Goal: Information Seeking & Learning: Learn about a topic

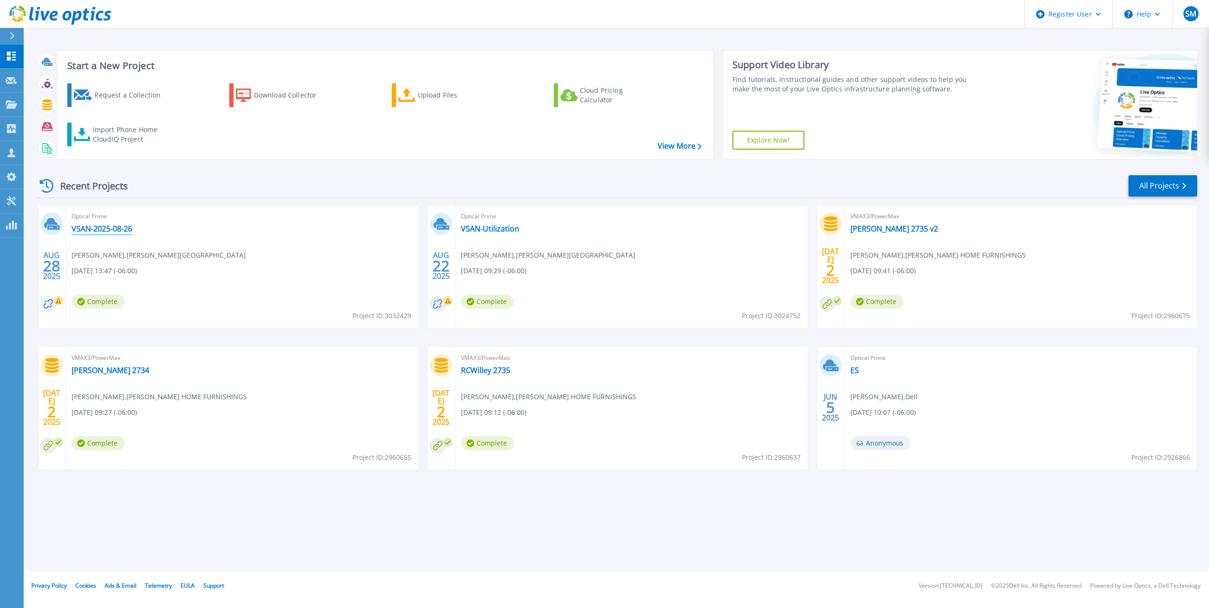
click at [122, 230] on link "VSAN-2025-08-26" at bounding box center [102, 228] width 61 height 9
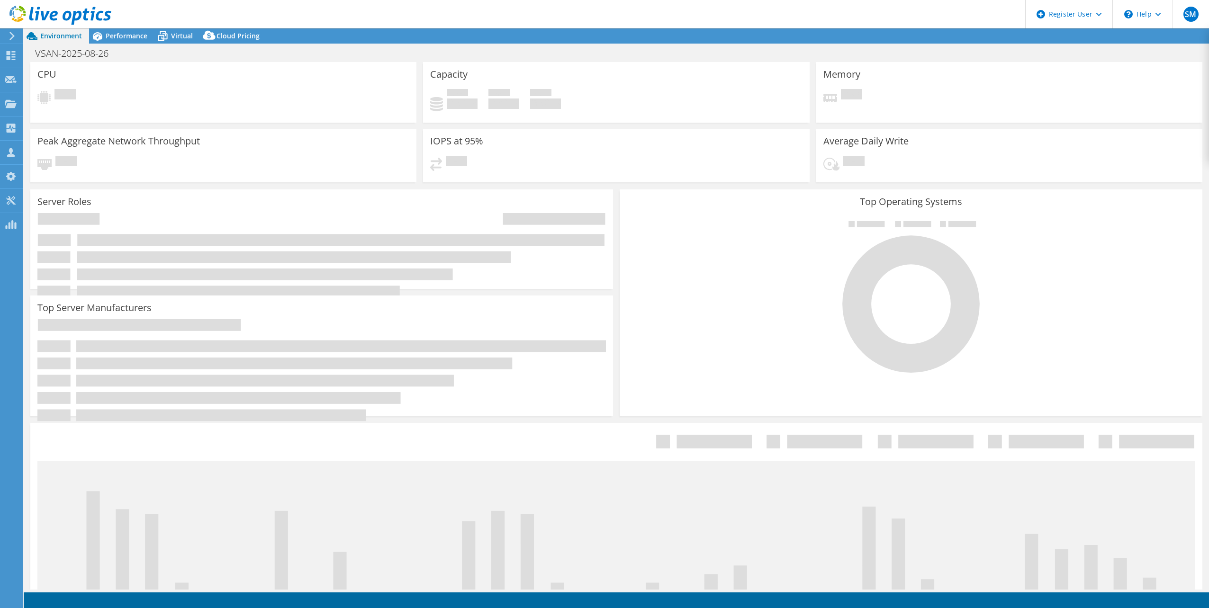
select select "USD"
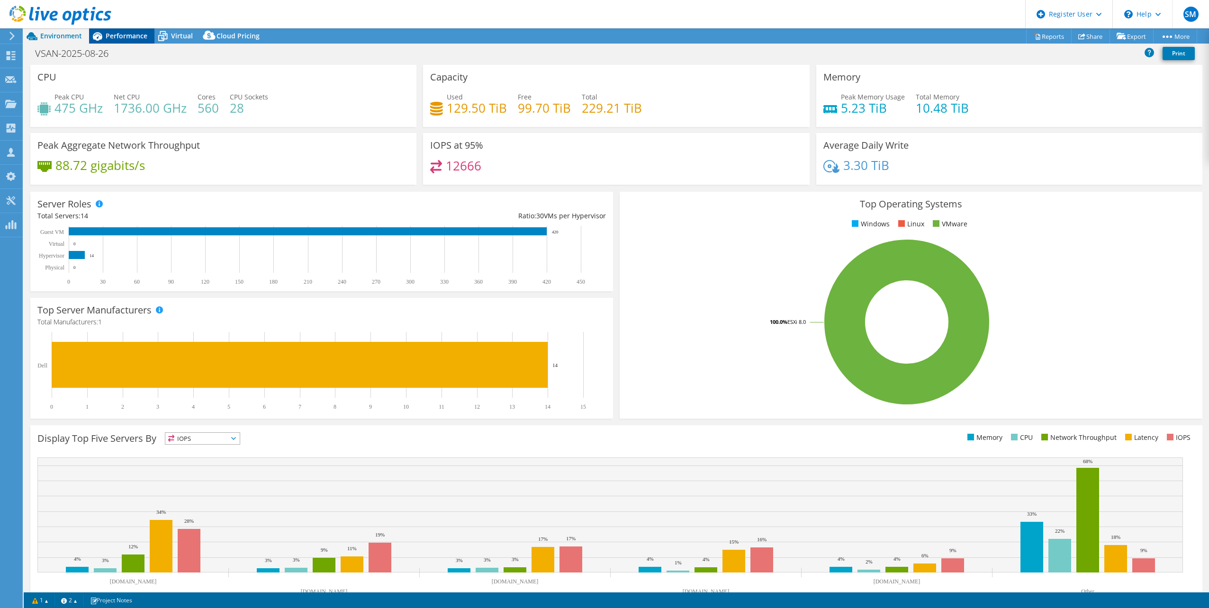
click at [129, 37] on span "Performance" at bounding box center [127, 35] width 42 height 9
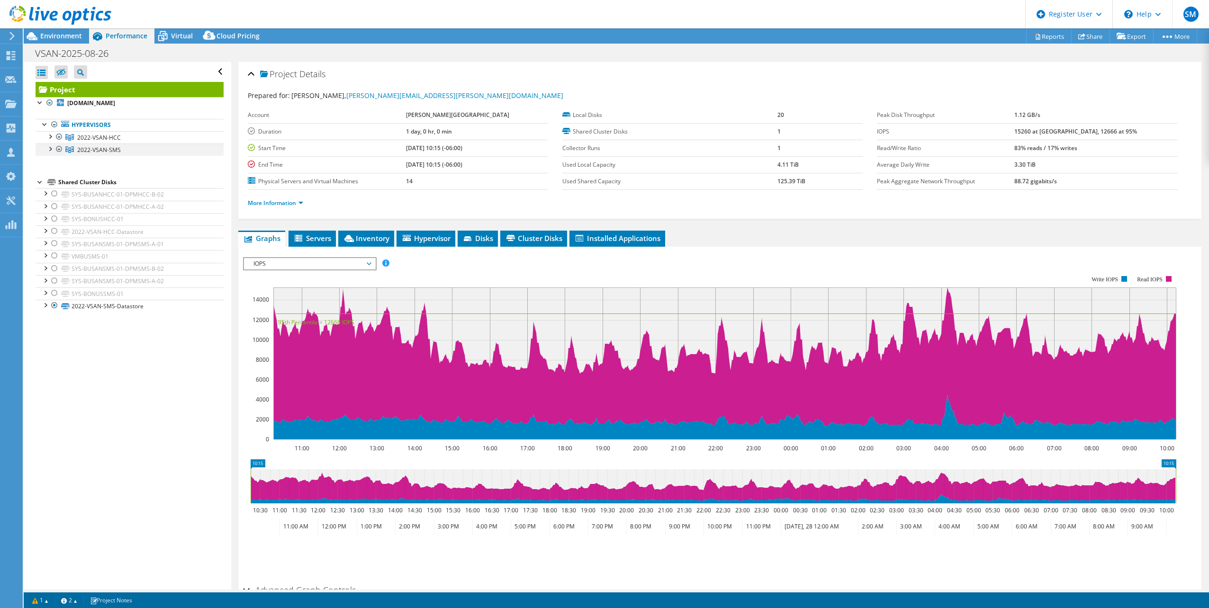
click at [50, 148] on div at bounding box center [49, 148] width 9 height 9
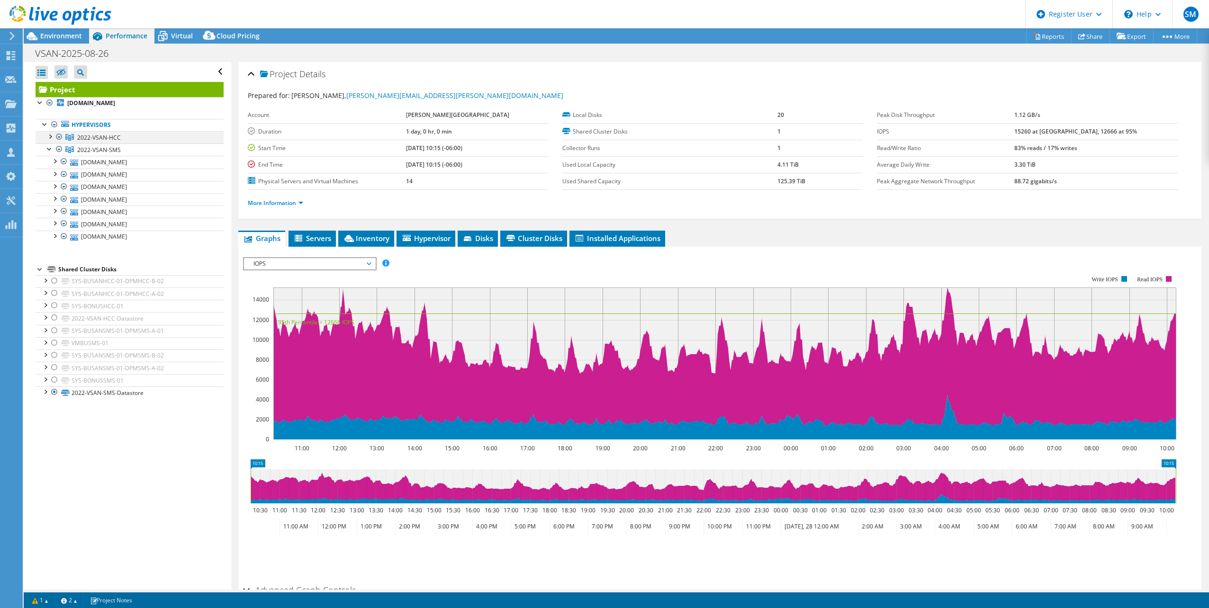
click at [49, 136] on div at bounding box center [49, 135] width 9 height 9
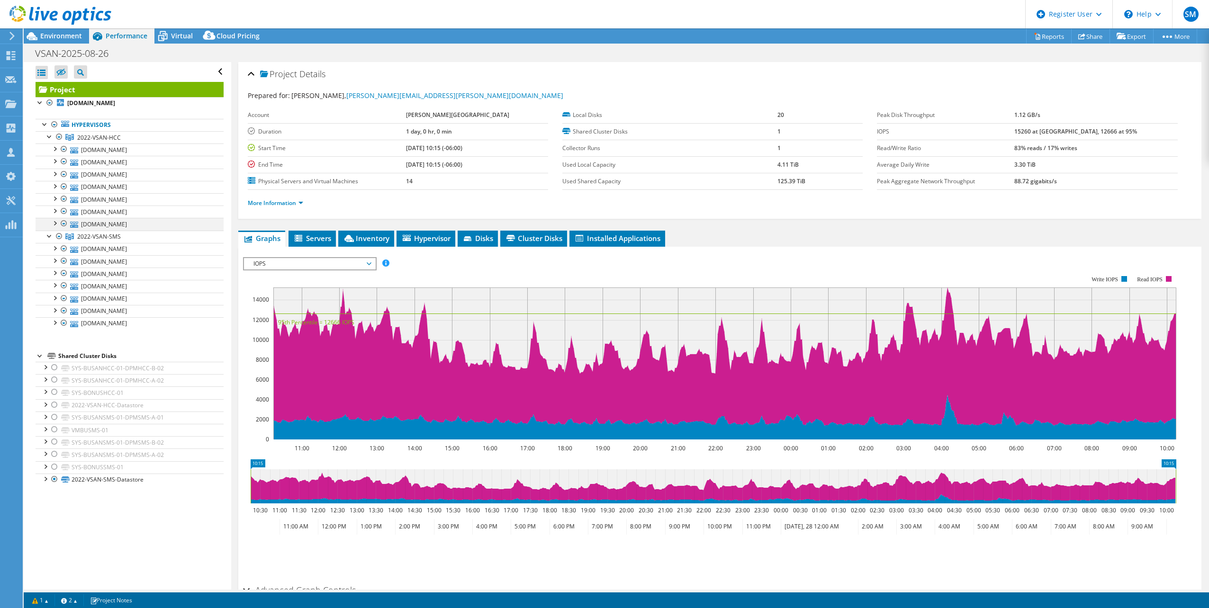
click at [55, 222] on div at bounding box center [54, 222] width 9 height 9
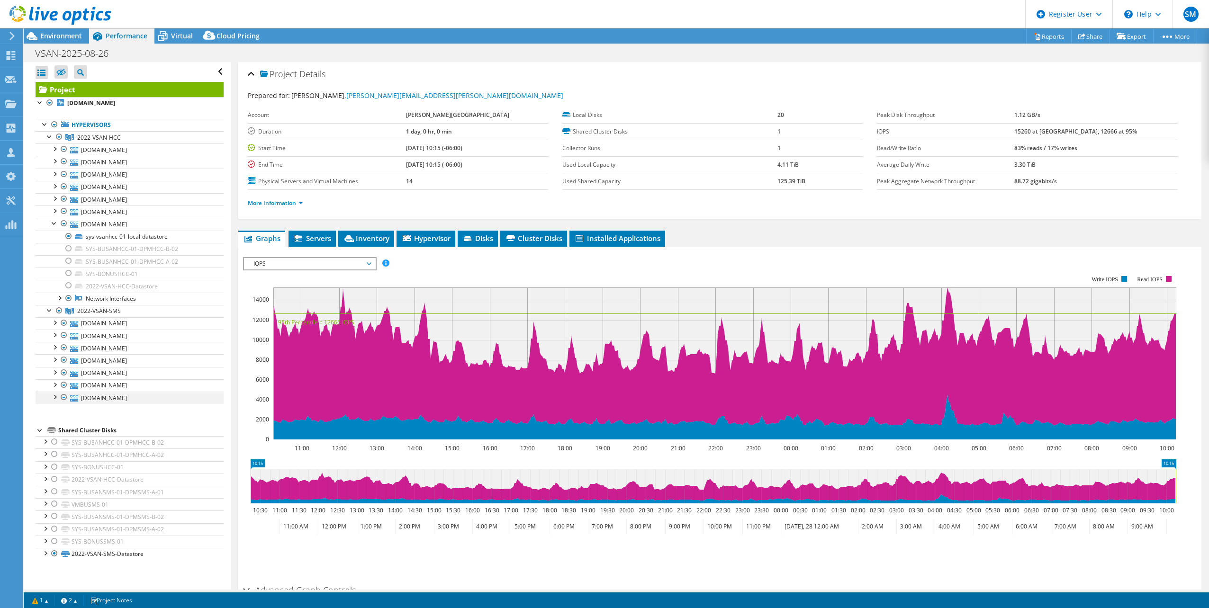
click at [54, 395] on div at bounding box center [54, 396] width 9 height 9
click at [54, 125] on div at bounding box center [54, 124] width 9 height 11
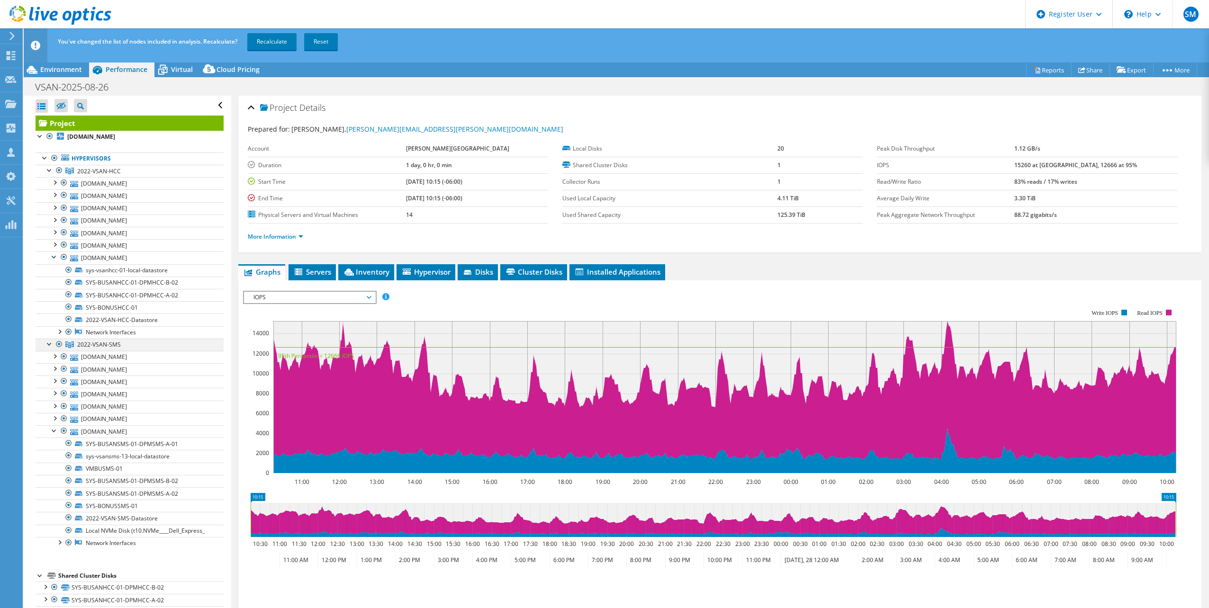
click at [59, 344] on div at bounding box center [58, 344] width 9 height 11
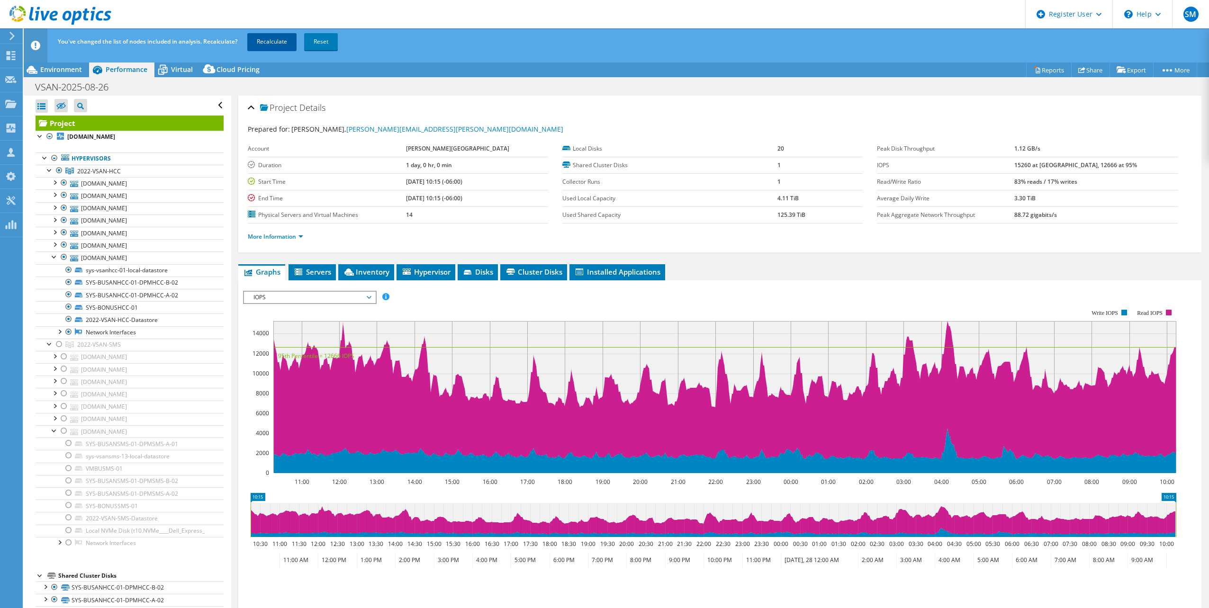
click at [265, 40] on link "Recalculate" at bounding box center [271, 41] width 49 height 17
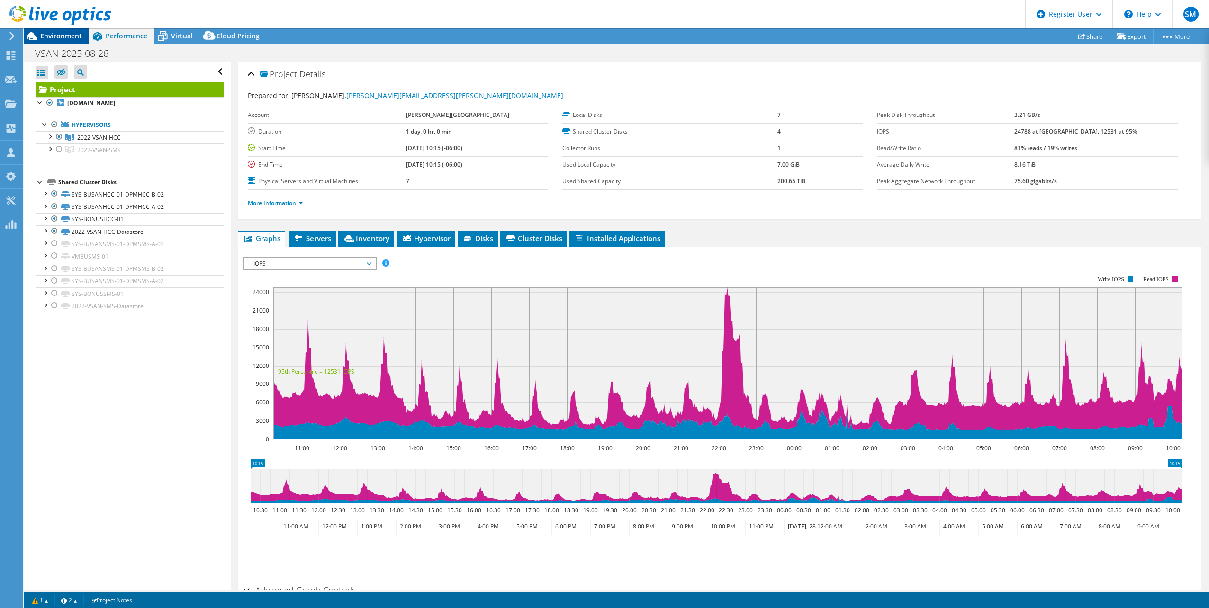
click at [71, 39] on span "Environment" at bounding box center [61, 35] width 42 height 9
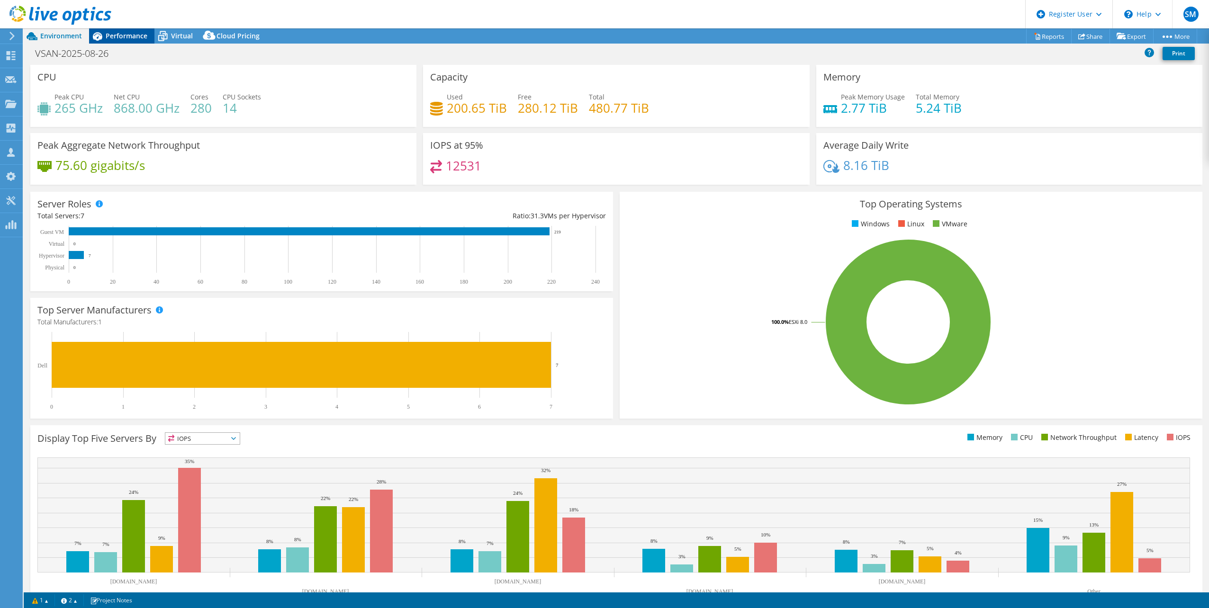
click at [125, 36] on span "Performance" at bounding box center [127, 35] width 42 height 9
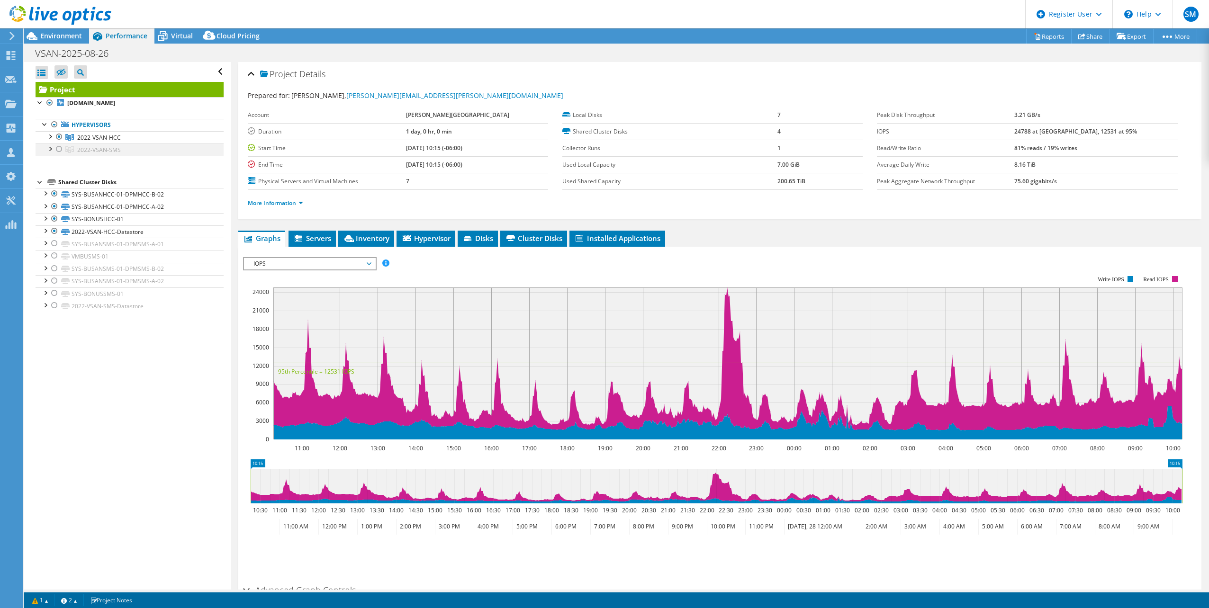
click at [57, 150] on div at bounding box center [58, 149] width 9 height 11
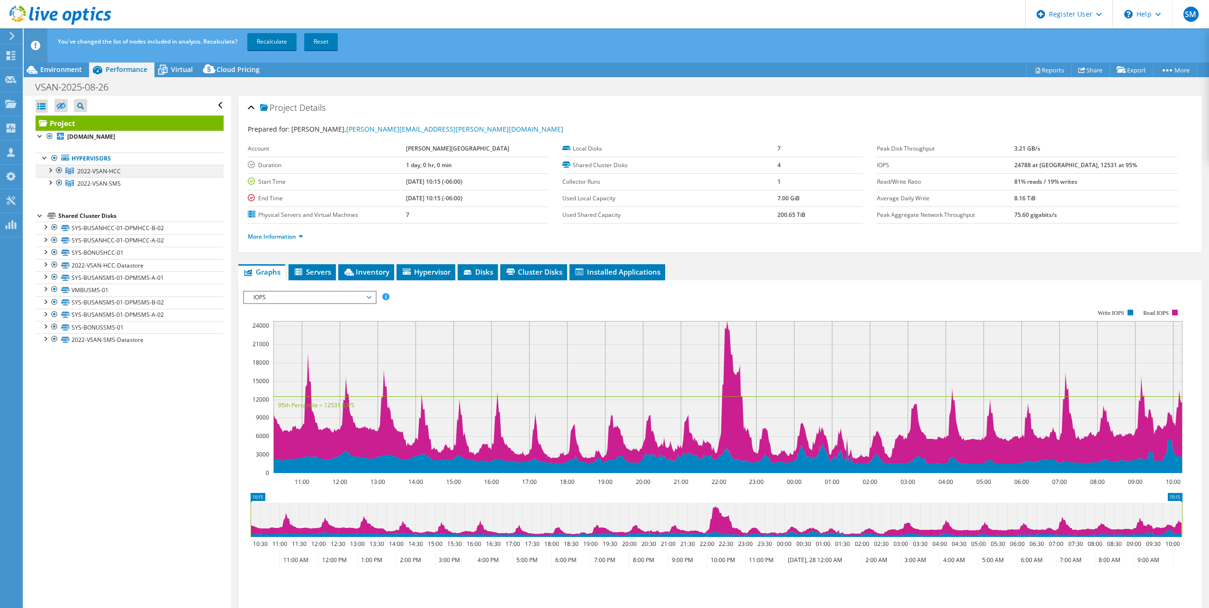
click at [59, 171] on div at bounding box center [58, 170] width 9 height 11
click at [275, 42] on link "Recalculate" at bounding box center [271, 41] width 49 height 17
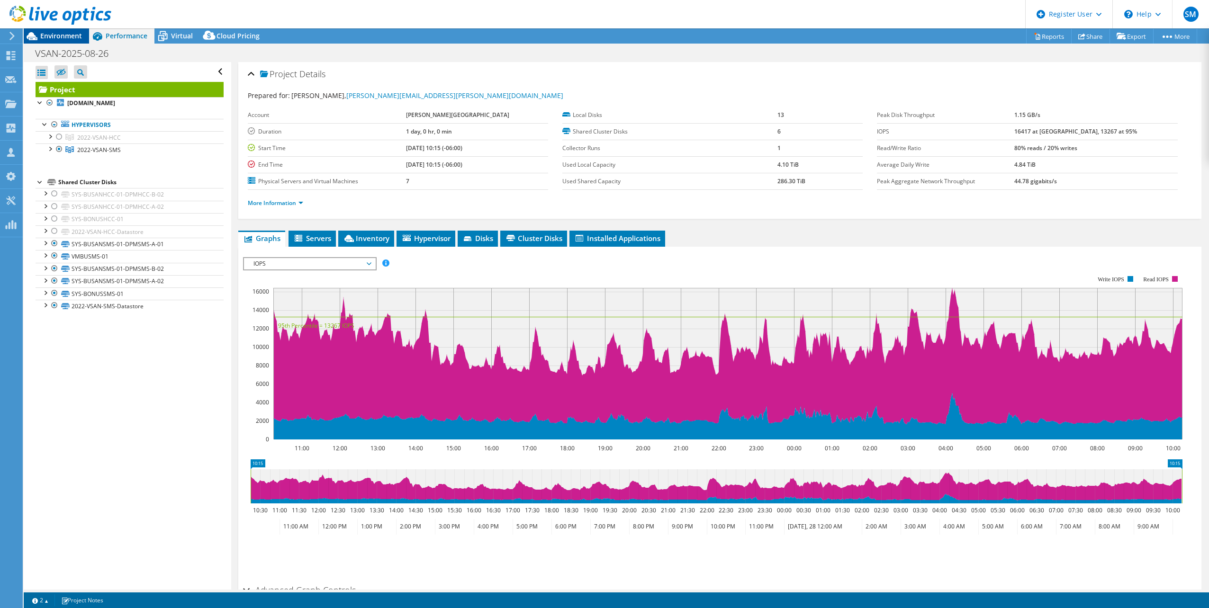
click at [74, 36] on span "Environment" at bounding box center [61, 35] width 42 height 9
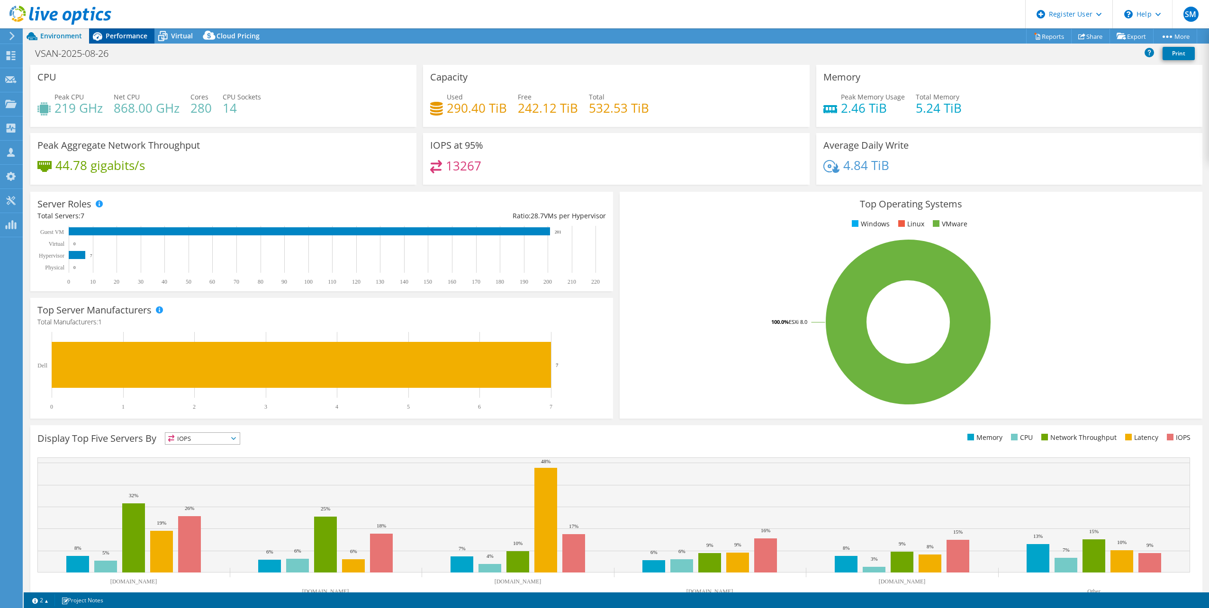
click at [125, 36] on span "Performance" at bounding box center [127, 35] width 42 height 9
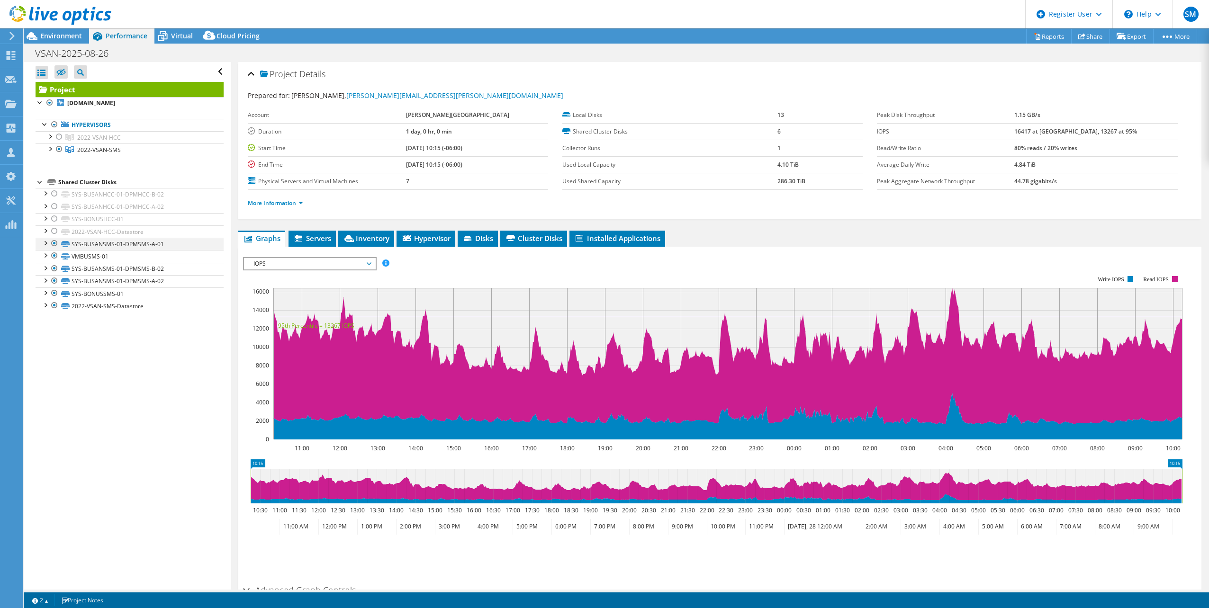
click at [44, 243] on div at bounding box center [44, 242] width 9 height 9
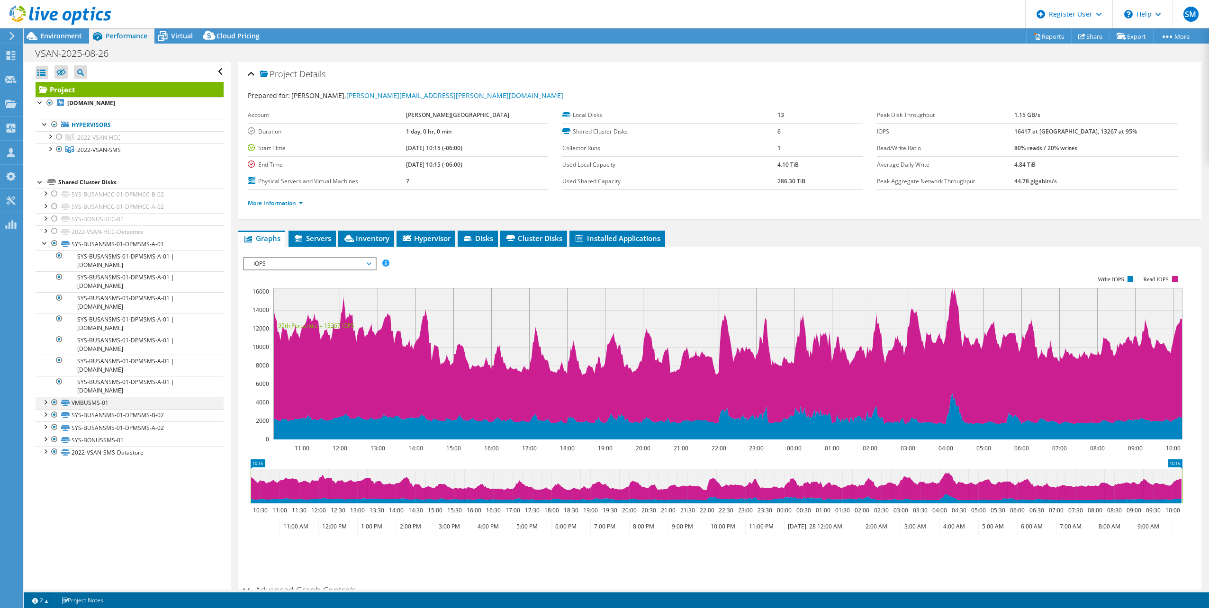
click at [46, 404] on div at bounding box center [44, 401] width 9 height 9
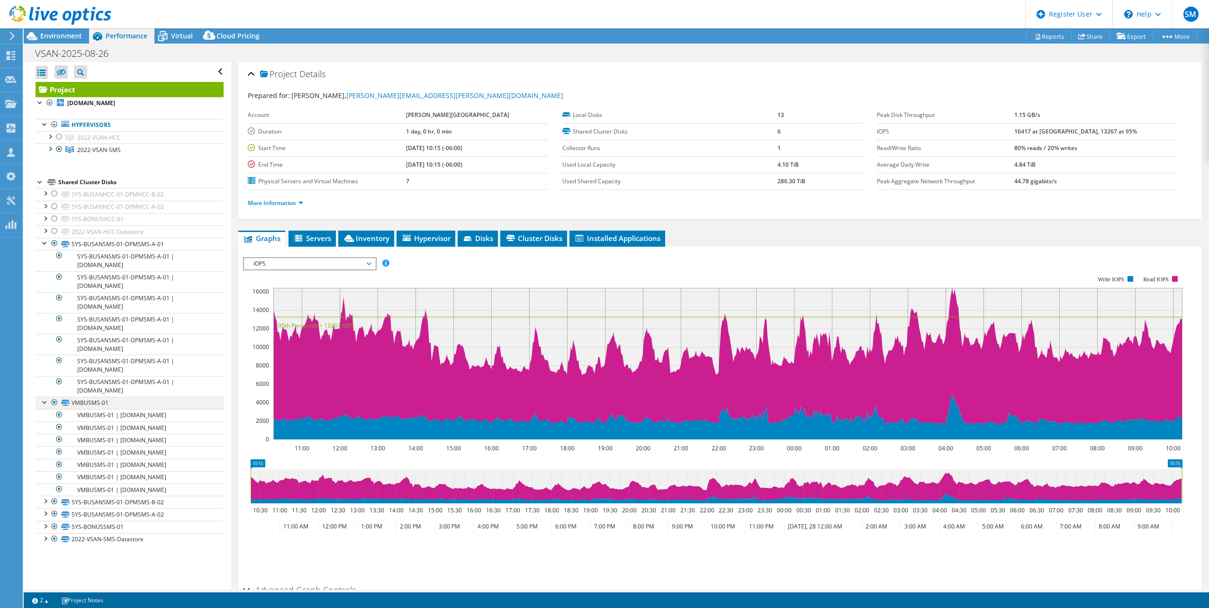
click at [46, 403] on div at bounding box center [44, 401] width 9 height 9
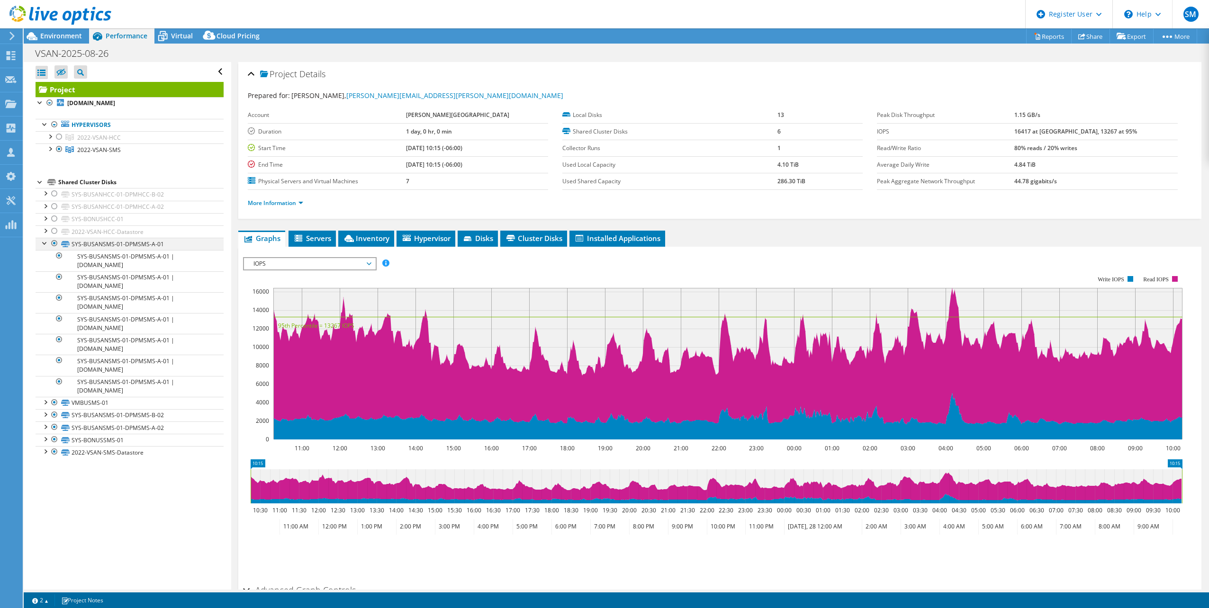
click at [45, 242] on div at bounding box center [44, 242] width 9 height 9
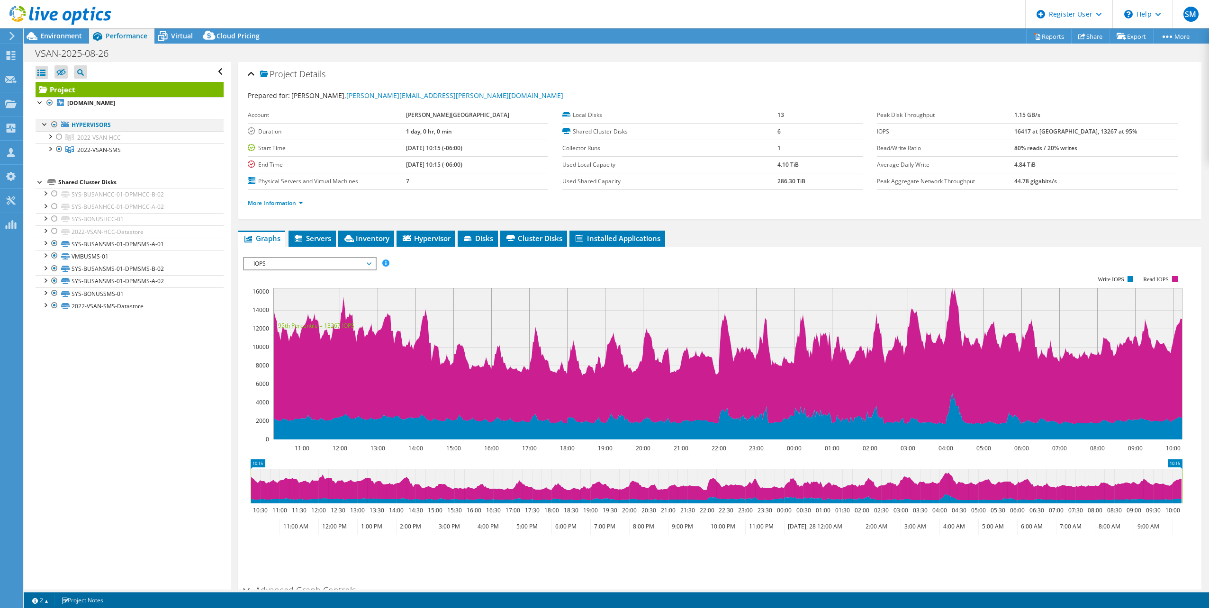
click at [54, 124] on div at bounding box center [54, 124] width 9 height 11
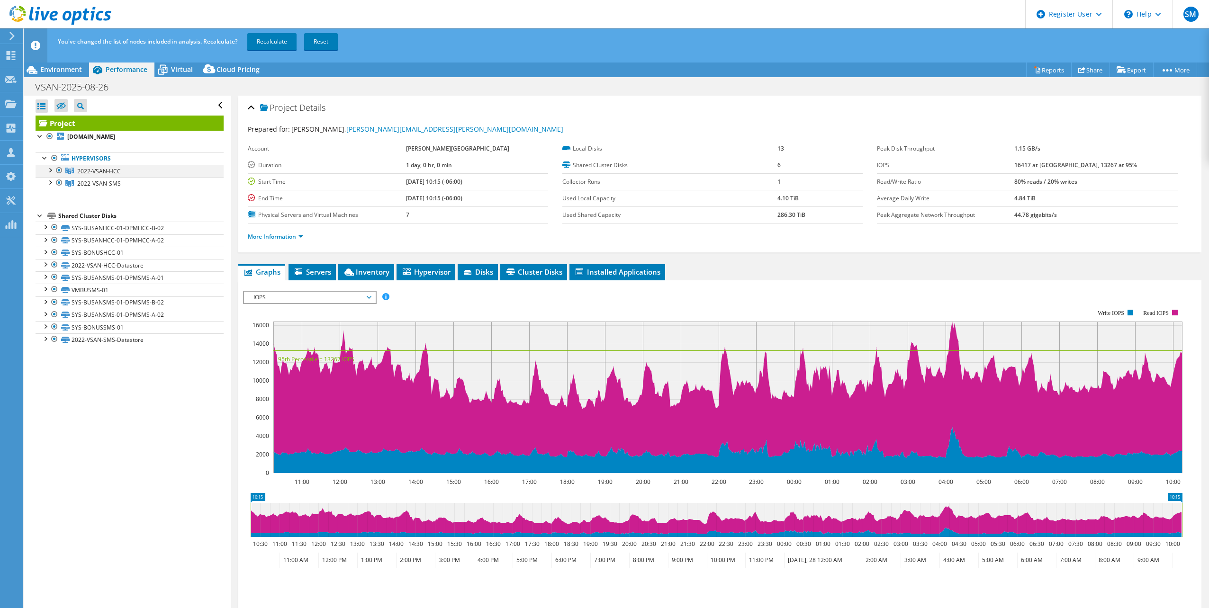
click at [60, 168] on div at bounding box center [58, 170] width 9 height 11
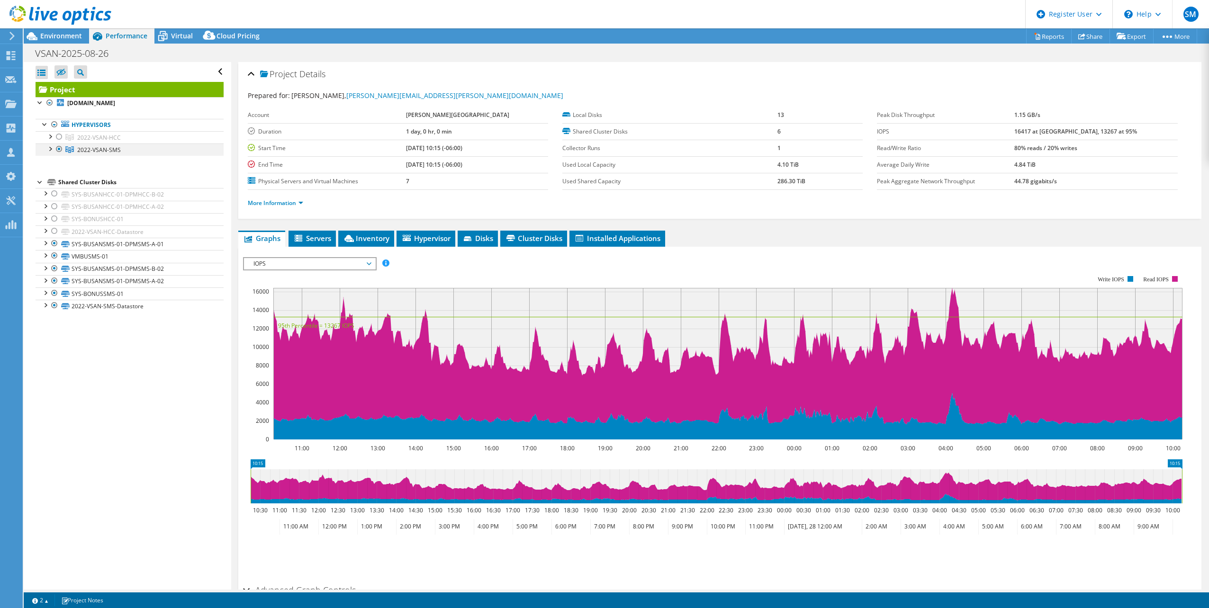
click at [60, 149] on div at bounding box center [58, 149] width 9 height 11
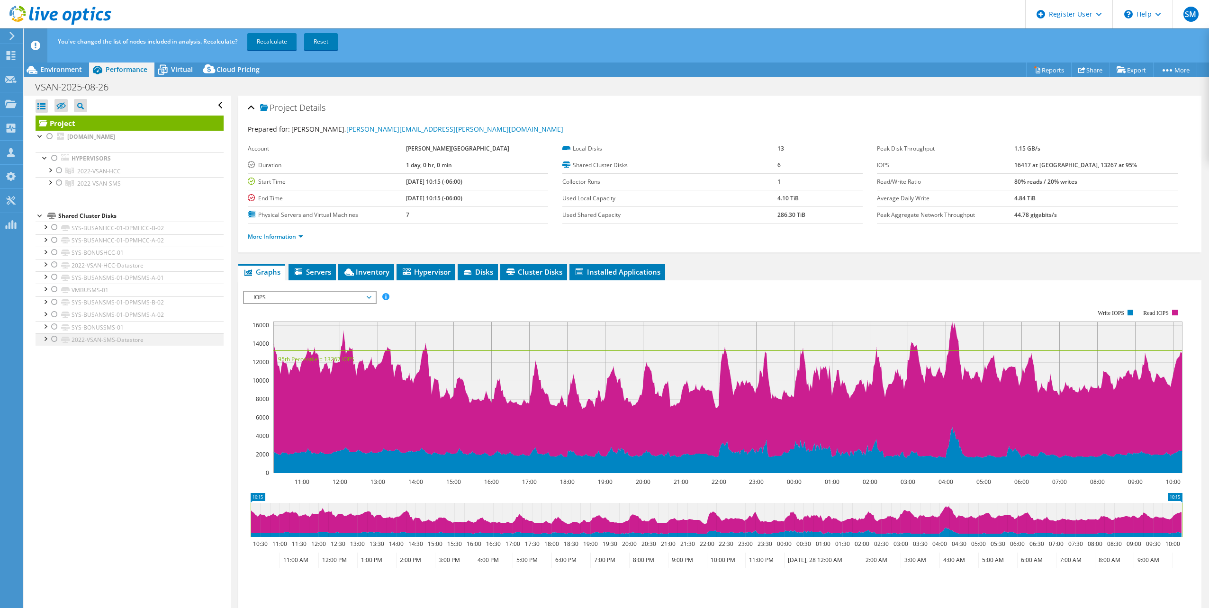
click at [54, 339] on div at bounding box center [54, 338] width 9 height 11
click at [273, 40] on link "Recalculate" at bounding box center [271, 41] width 49 height 17
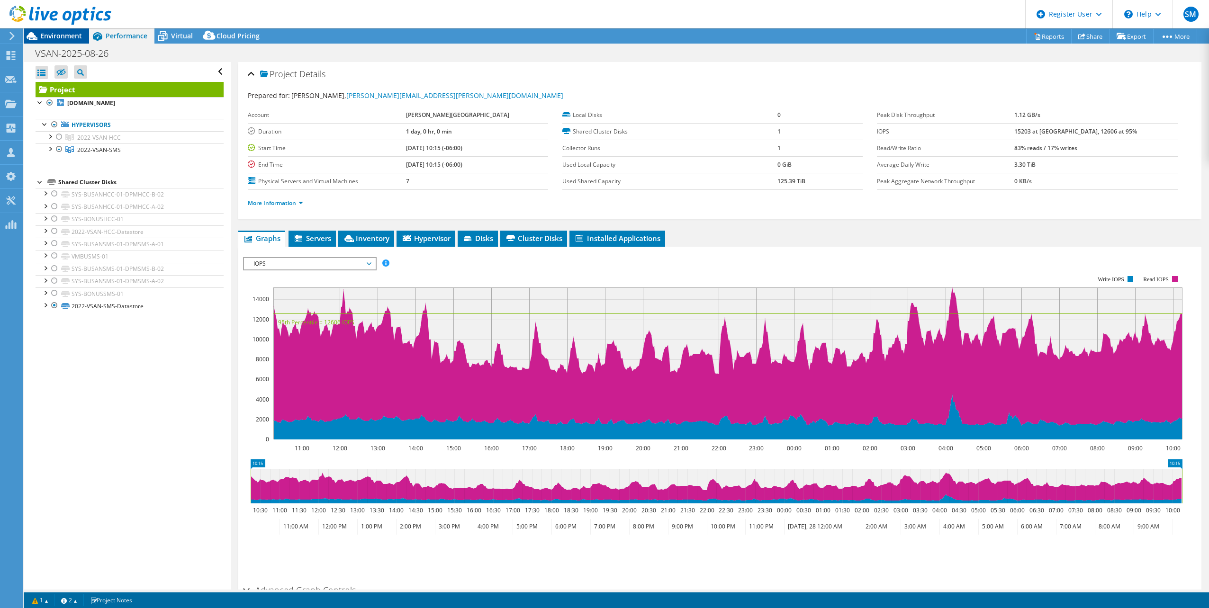
click at [65, 39] on span "Environment" at bounding box center [61, 35] width 42 height 9
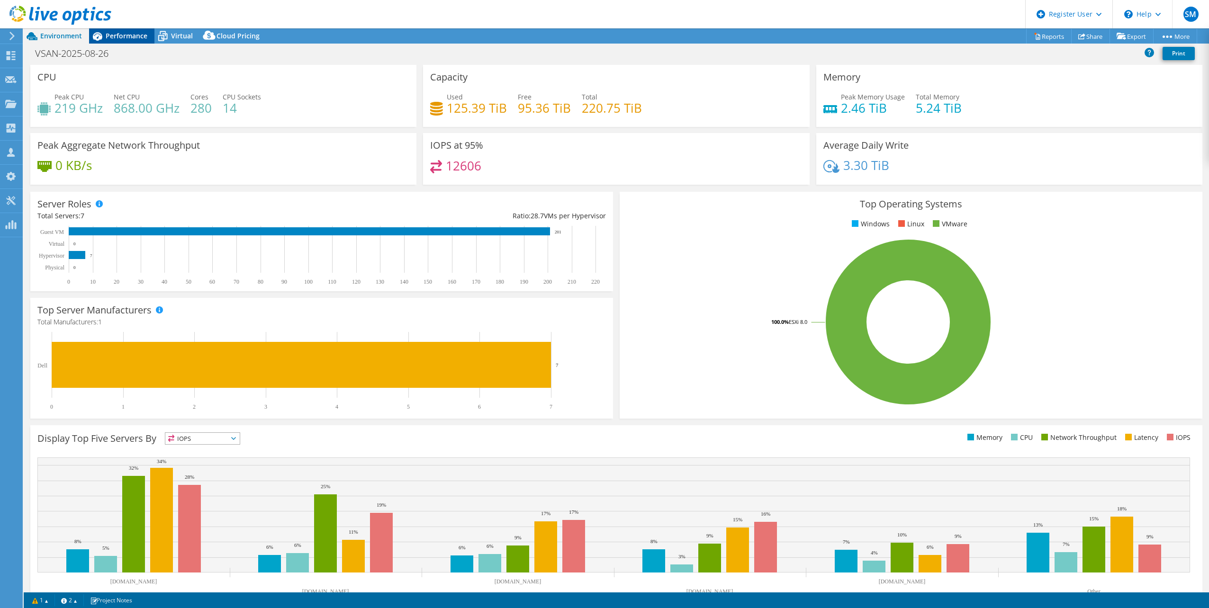
click at [105, 40] on icon at bounding box center [97, 36] width 17 height 17
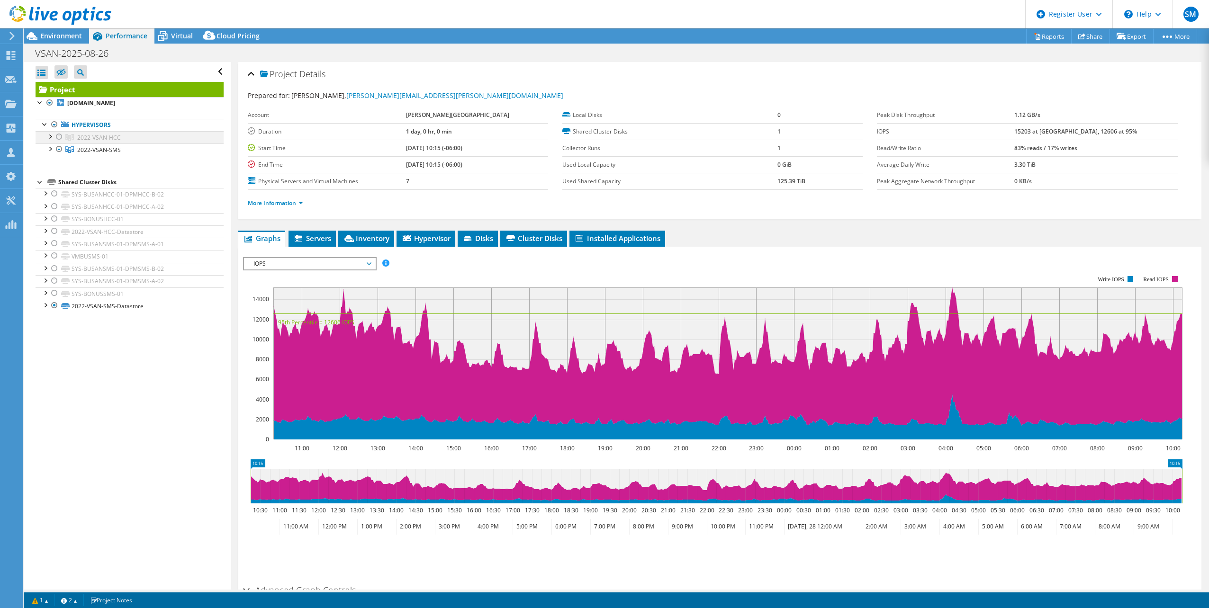
click at [52, 136] on div at bounding box center [49, 135] width 9 height 9
click at [55, 124] on div at bounding box center [54, 124] width 9 height 11
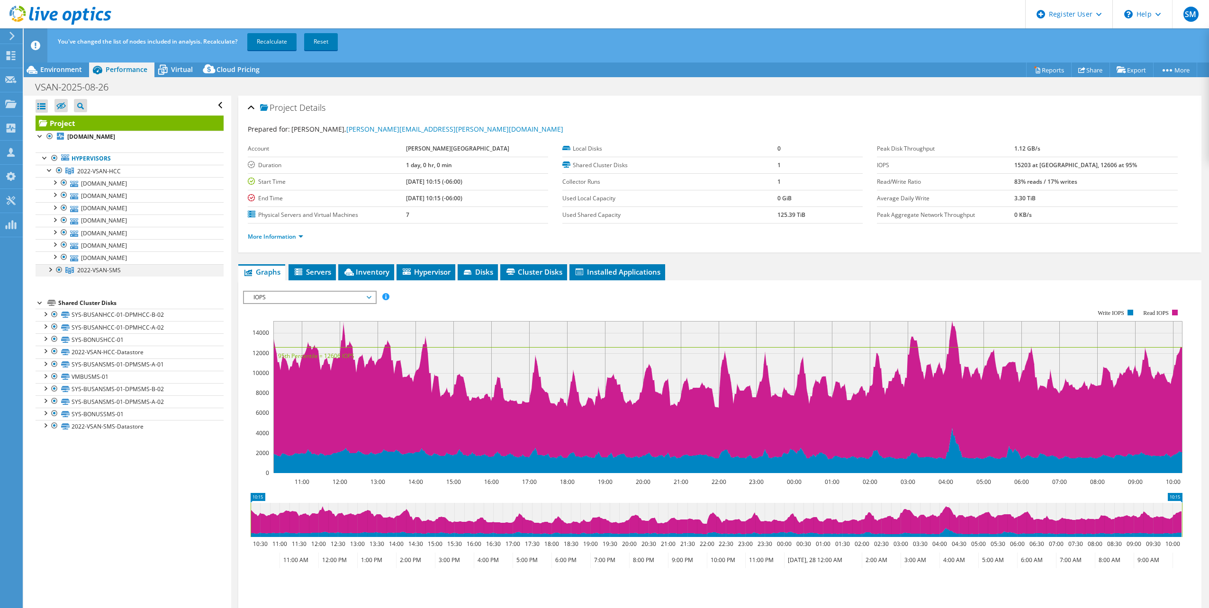
click at [57, 269] on div at bounding box center [58, 269] width 9 height 11
click at [53, 312] on div at bounding box center [54, 314] width 9 height 11
click at [54, 325] on div at bounding box center [54, 326] width 9 height 11
drag, startPoint x: 54, startPoint y: 338, endPoint x: 76, endPoint y: 326, distance: 25.2
click at [55, 338] on div at bounding box center [54, 338] width 9 height 11
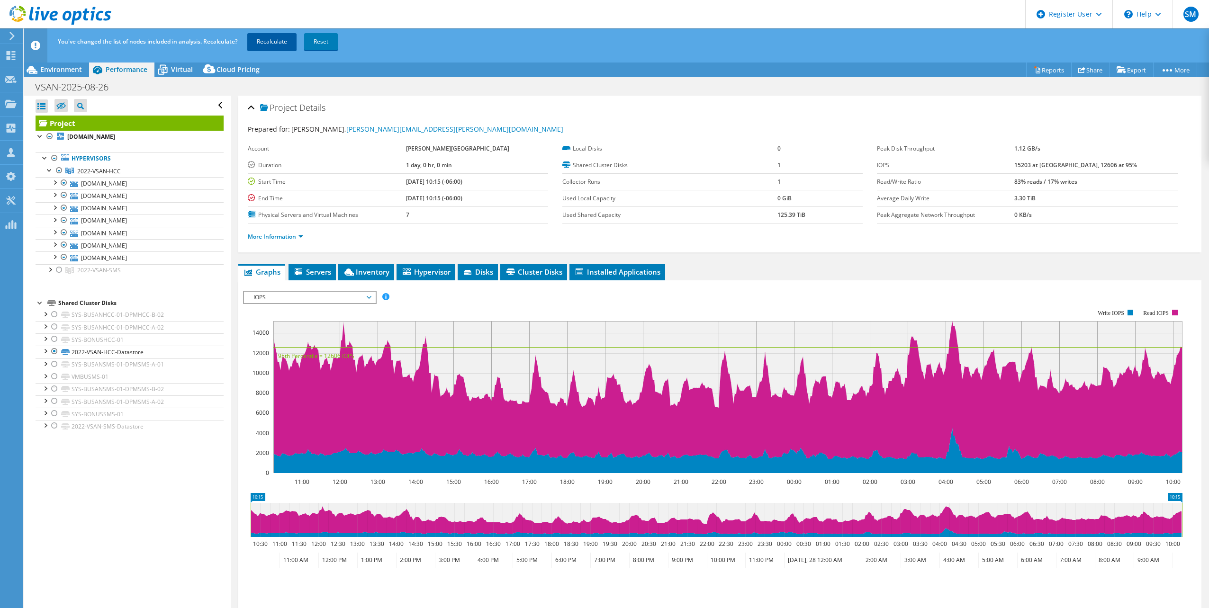
click at [274, 42] on link "Recalculate" at bounding box center [271, 41] width 49 height 17
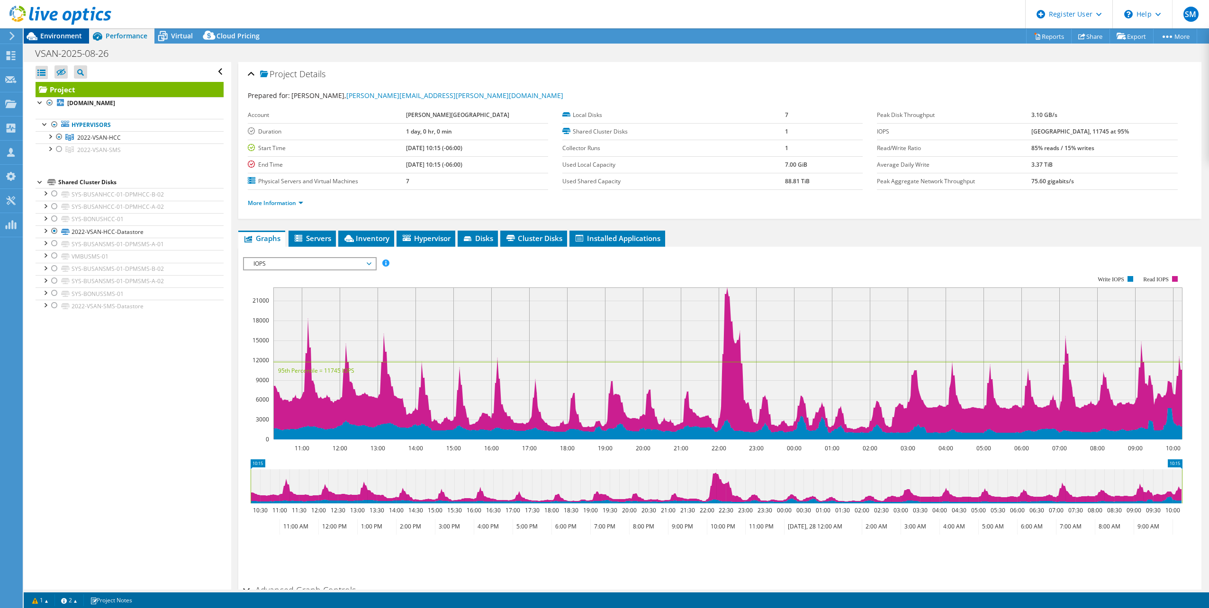
click at [45, 35] on span "Environment" at bounding box center [61, 35] width 42 height 9
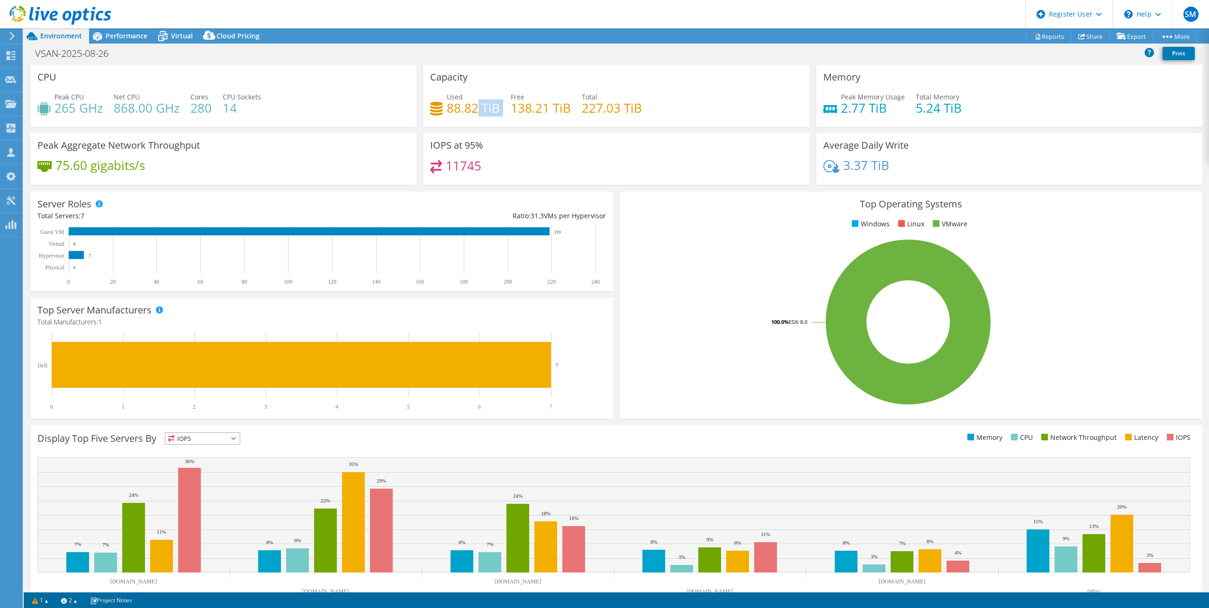
drag, startPoint x: 497, startPoint y: 108, endPoint x: 476, endPoint y: 108, distance: 21.3
click at [476, 108] on div "Used 88.82 TiB Free 138.21 TiB Total 227.03 TiB" at bounding box center [616, 107] width 372 height 31
click at [475, 110] on h4 "88.82 TiB" at bounding box center [473, 108] width 53 height 10
click at [485, 108] on h4 "88.82 TiB" at bounding box center [473, 108] width 53 height 10
click at [493, 108] on h4 "88.82 TiB" at bounding box center [473, 108] width 53 height 10
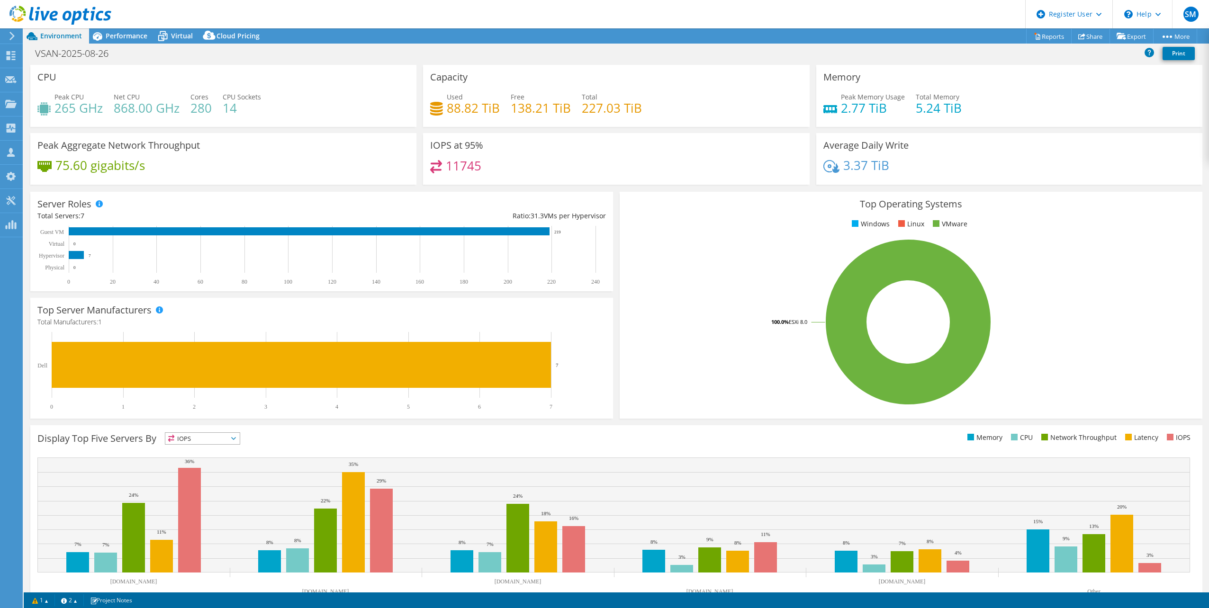
click at [511, 110] on h4 "138.21 TiB" at bounding box center [541, 108] width 60 height 10
click at [454, 52] on div "VSAN-2025-08-26 Print" at bounding box center [616, 54] width 1185 height 18
drag, startPoint x: 457, startPoint y: 165, endPoint x: 437, endPoint y: 164, distance: 19.9
click at [437, 164] on div "11745" at bounding box center [455, 165] width 51 height 11
click at [128, 36] on span "Performance" at bounding box center [127, 35] width 42 height 9
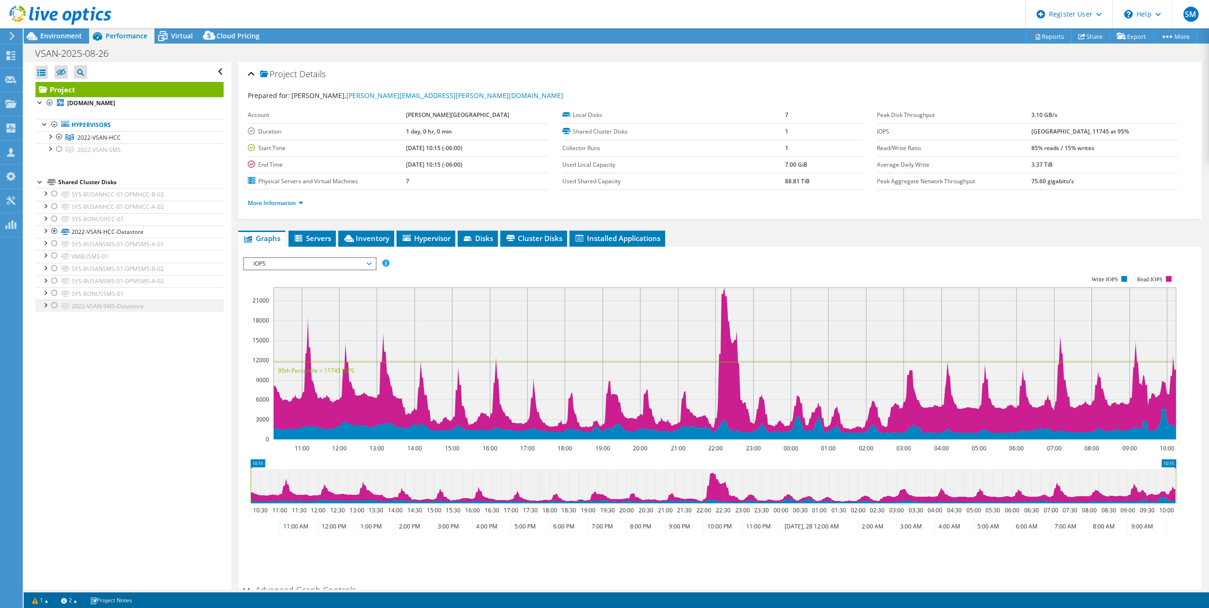
click at [53, 306] on div at bounding box center [54, 305] width 9 height 11
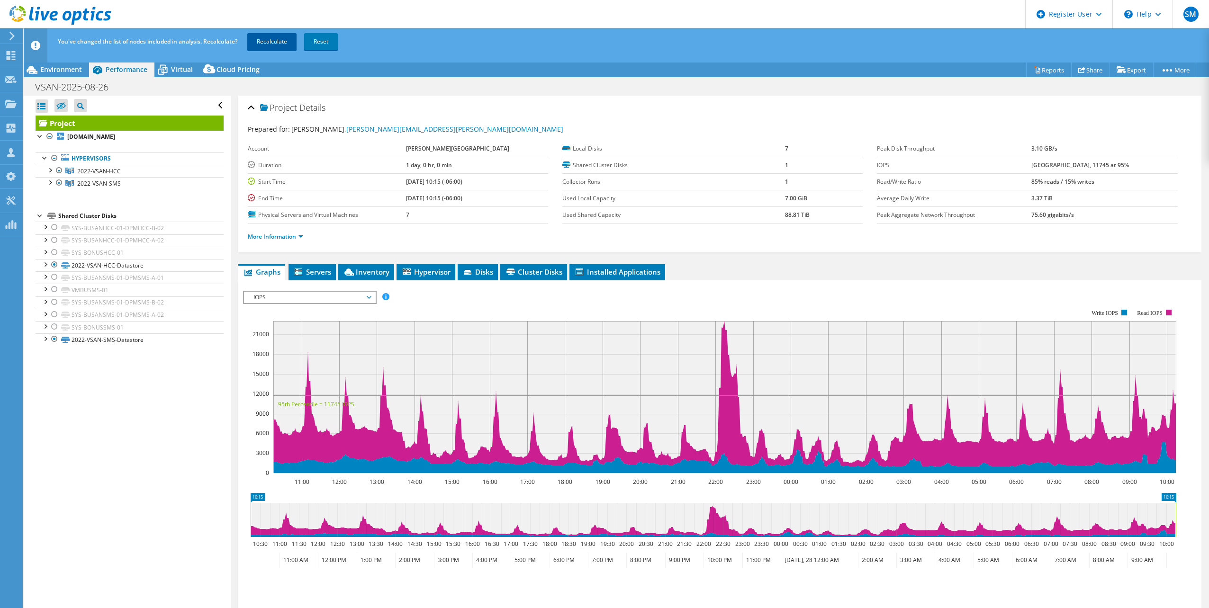
click at [279, 42] on link "Recalculate" at bounding box center [271, 41] width 49 height 17
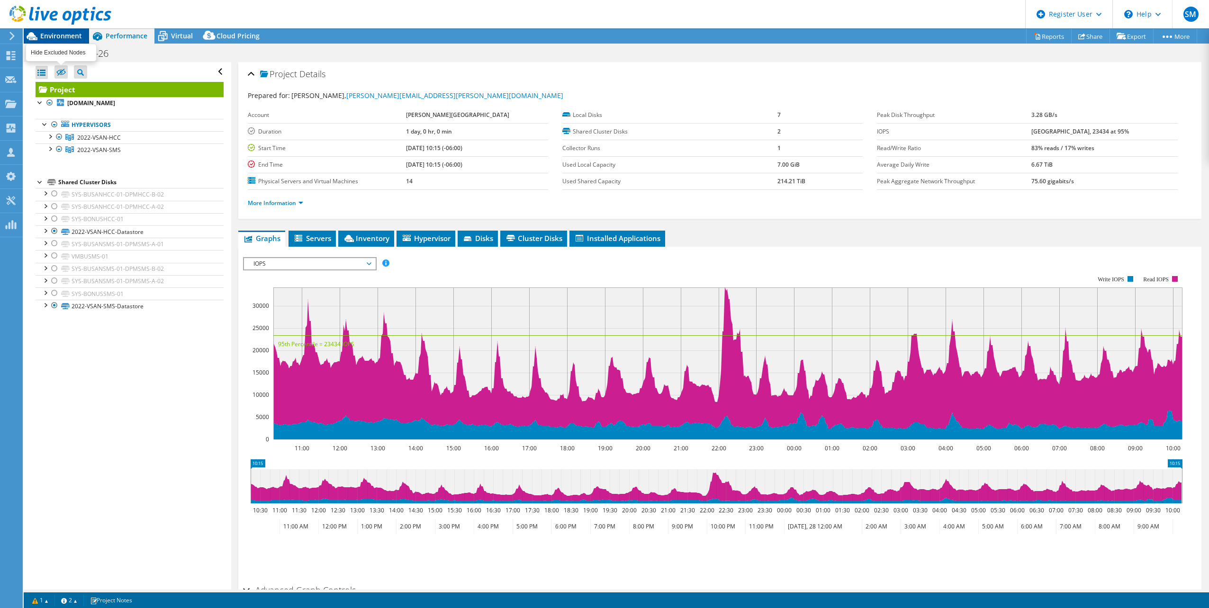
click at [64, 40] on span "Environment" at bounding box center [61, 35] width 42 height 9
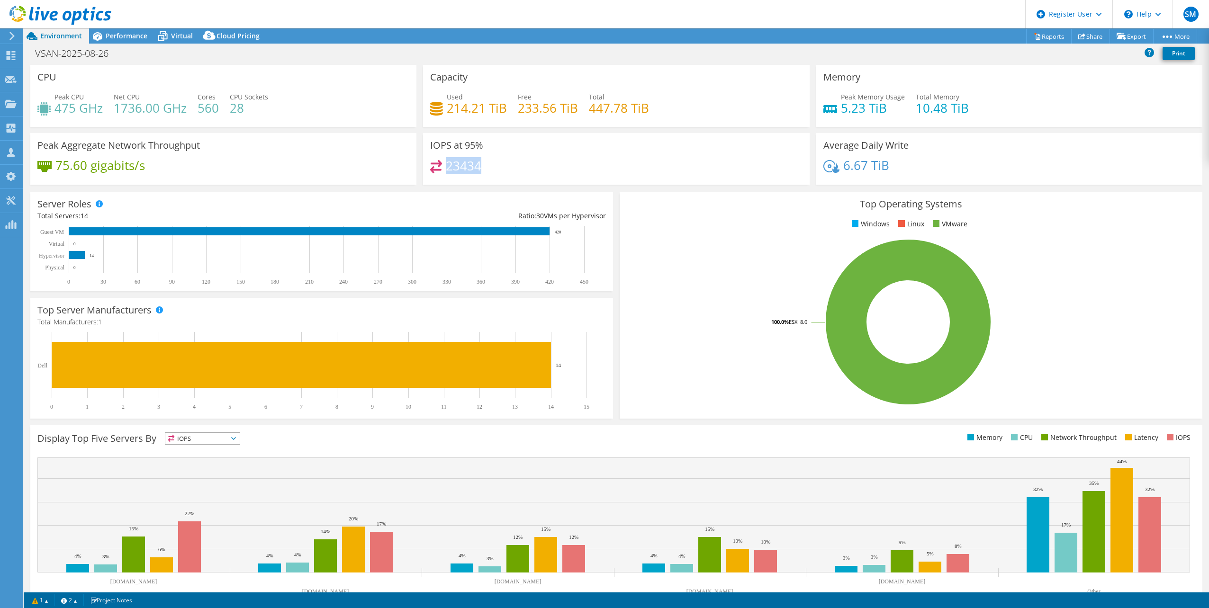
drag, startPoint x: 444, startPoint y: 162, endPoint x: 499, endPoint y: 163, distance: 54.9
click at [499, 163] on div "23434" at bounding box center [616, 170] width 372 height 20
drag, startPoint x: 466, startPoint y: 142, endPoint x: 470, endPoint y: 167, distance: 25.0
click at [470, 167] on div "IOPS at 95% 23434" at bounding box center [616, 159] width 386 height 52
click at [128, 36] on span "Performance" at bounding box center [127, 35] width 42 height 9
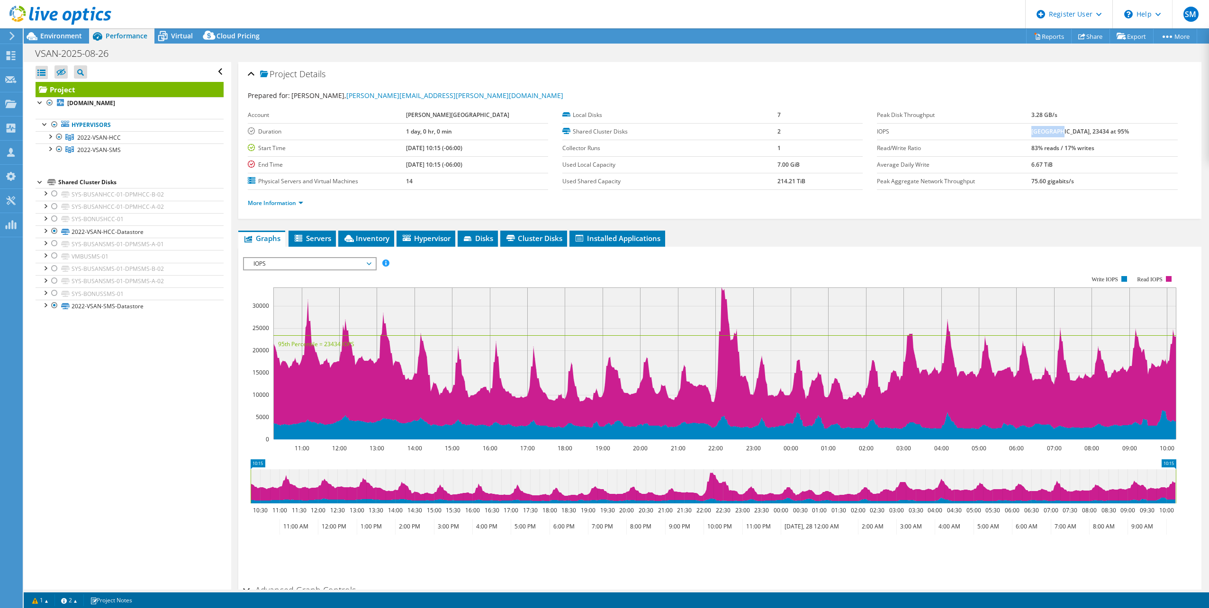
drag, startPoint x: 1044, startPoint y: 131, endPoint x: 1067, endPoint y: 129, distance: 23.3
click at [1067, 129] on b "[GEOGRAPHIC_DATA], 23434 at 95%" at bounding box center [1080, 131] width 98 height 8
click at [53, 306] on div at bounding box center [54, 305] width 9 height 11
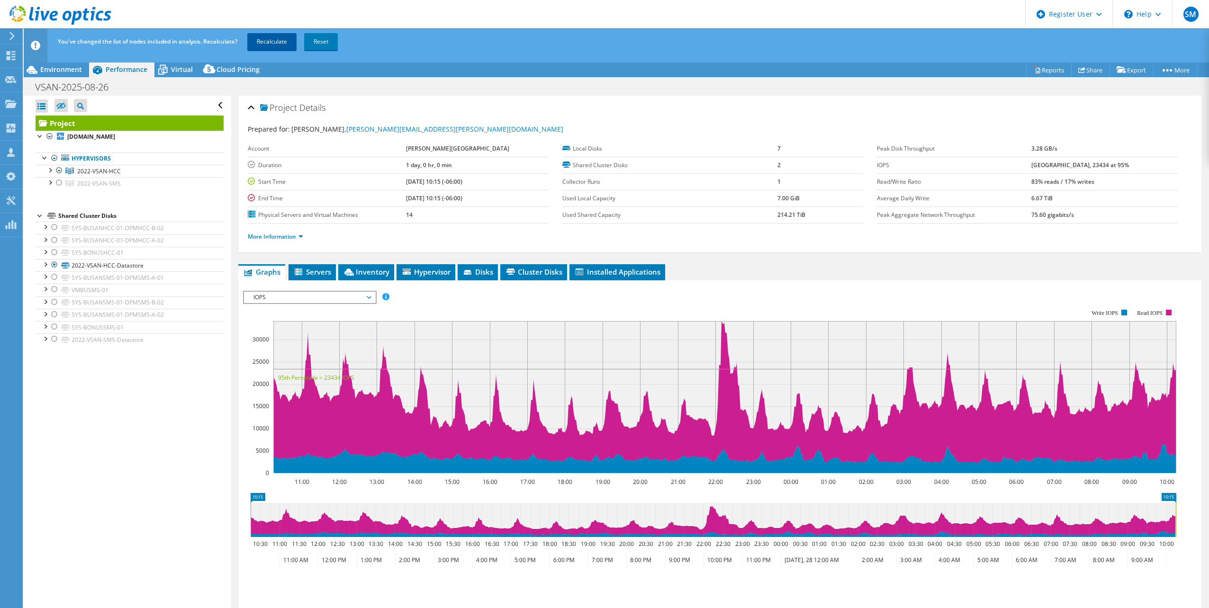
click at [273, 47] on link "Recalculate" at bounding box center [271, 41] width 49 height 17
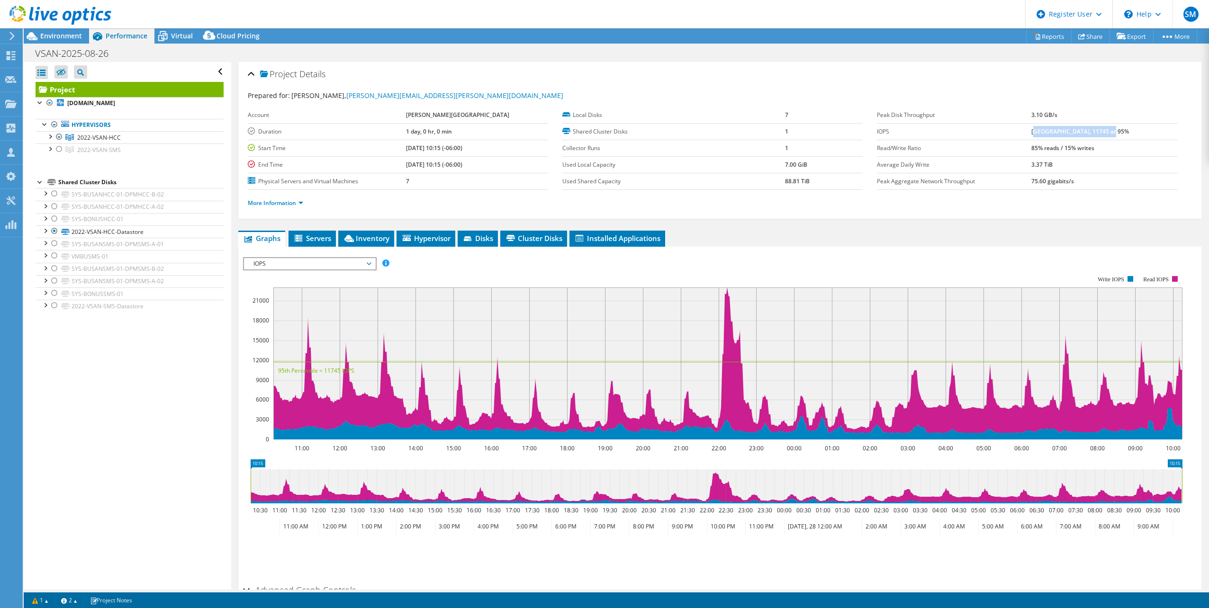
drag, startPoint x: 1047, startPoint y: 132, endPoint x: 1121, endPoint y: 126, distance: 74.5
click at [1121, 126] on td "[GEOGRAPHIC_DATA], 11745 at 95%" at bounding box center [1104, 131] width 146 height 17
click at [55, 33] on span "Environment" at bounding box center [61, 35] width 42 height 9
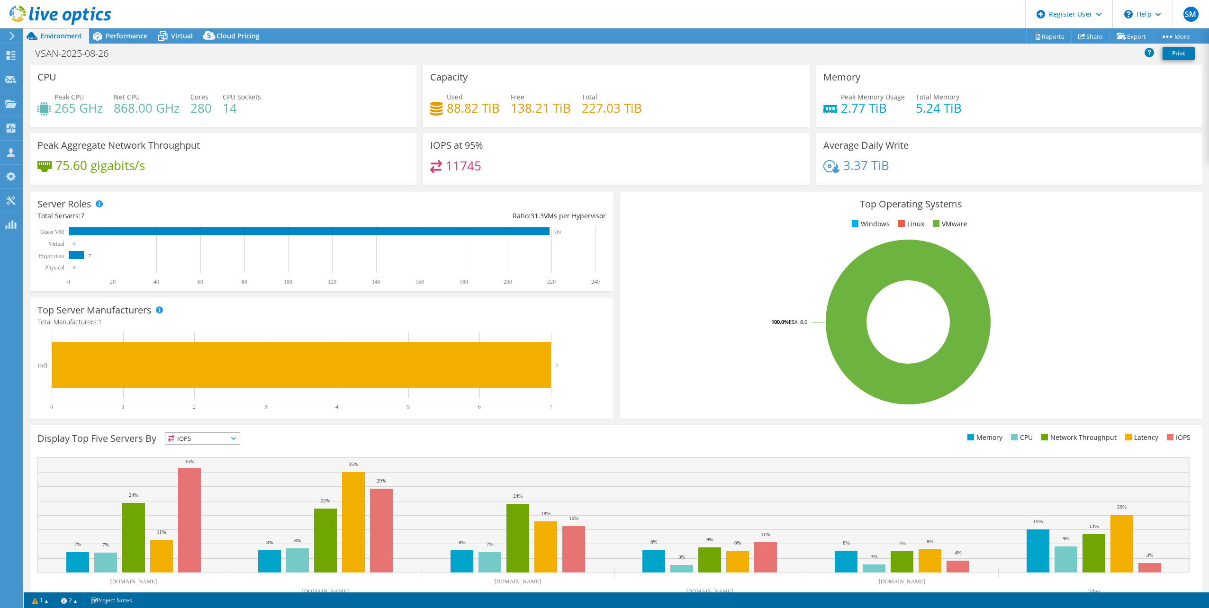
drag, startPoint x: 494, startPoint y: 108, endPoint x: 443, endPoint y: 114, distance: 50.6
click at [443, 114] on div "Used 88.82 TiB Free 138.21 TiB Total 227.03 TiB" at bounding box center [616, 107] width 372 height 31
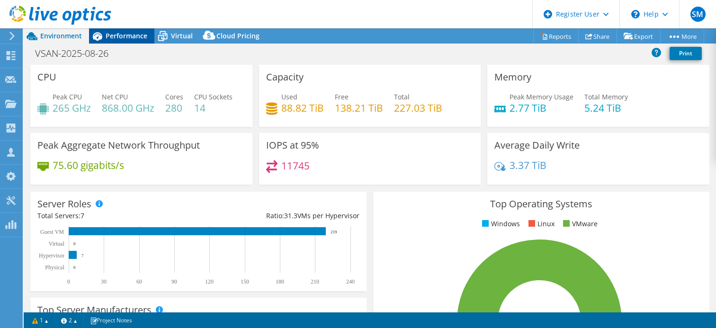
click at [120, 32] on span "Performance" at bounding box center [127, 35] width 42 height 9
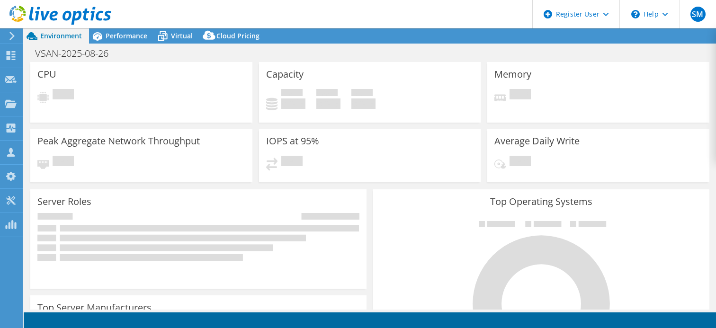
select select "USD"
